Goal: Find specific page/section: Find specific page/section

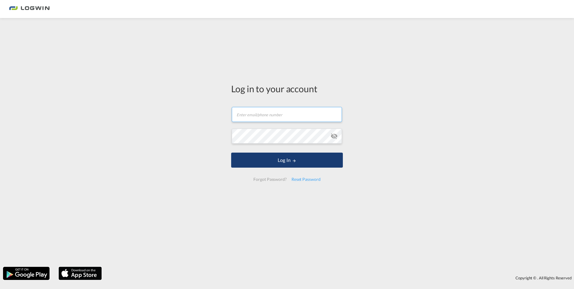
type input "[PERSON_NAME][EMAIL_ADDRESS][DOMAIN_NAME]"
click at [286, 161] on button "Log In" at bounding box center [287, 160] width 112 height 15
